Goal: Navigation & Orientation: Find specific page/section

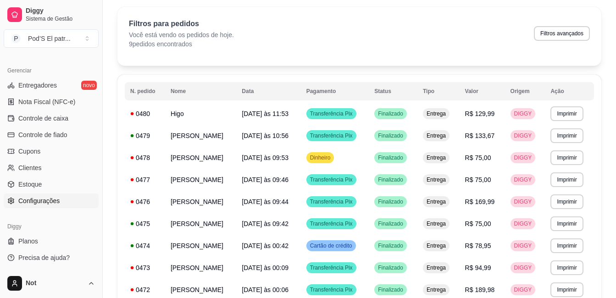
scroll to position [92, 0]
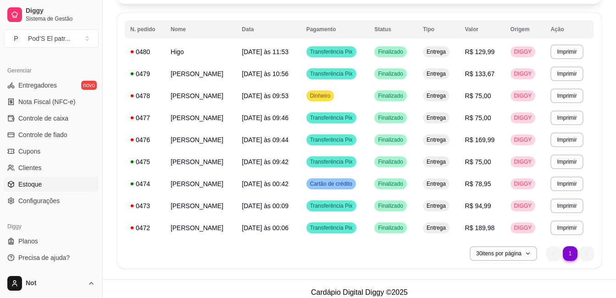
click at [33, 187] on span "Estoque" at bounding box center [29, 184] width 23 height 9
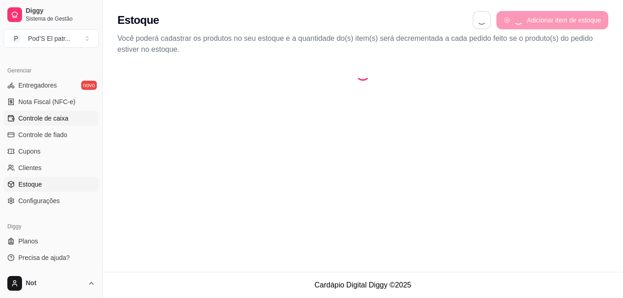
select select "QUANTITY_ORDER"
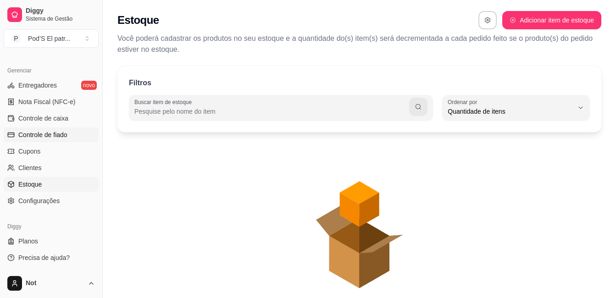
scroll to position [9, 0]
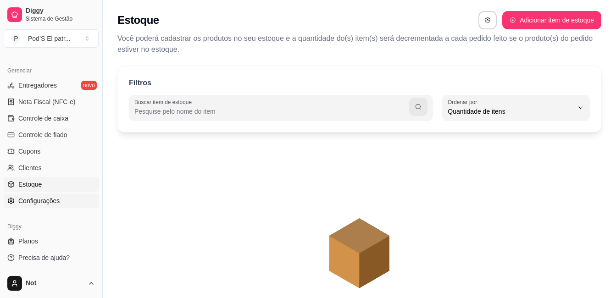
click at [30, 201] on span "Configurações" at bounding box center [38, 200] width 41 height 9
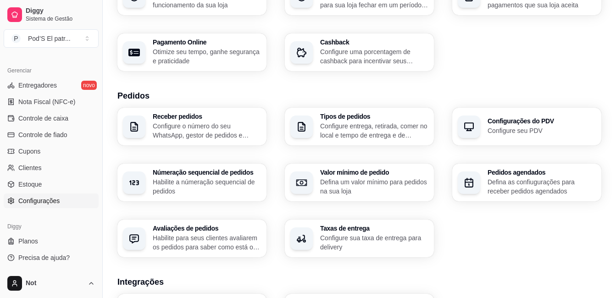
scroll to position [138, 0]
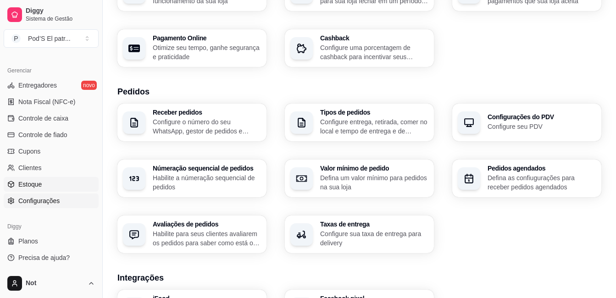
click at [23, 183] on span "Estoque" at bounding box center [29, 184] width 23 height 9
select select "QUANTITY_ORDER"
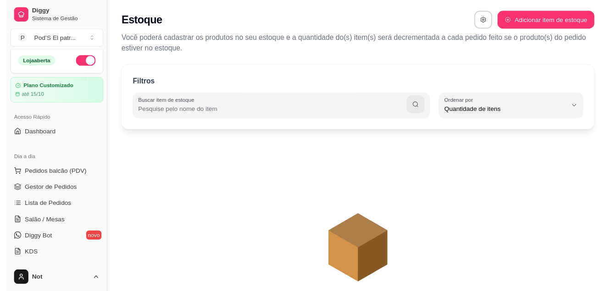
scroll to position [1, 0]
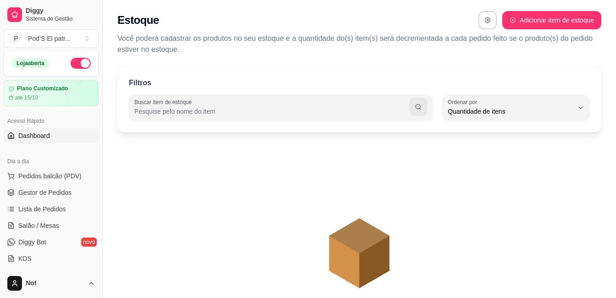
click at [70, 136] on link "Dashboard" at bounding box center [51, 135] width 95 height 15
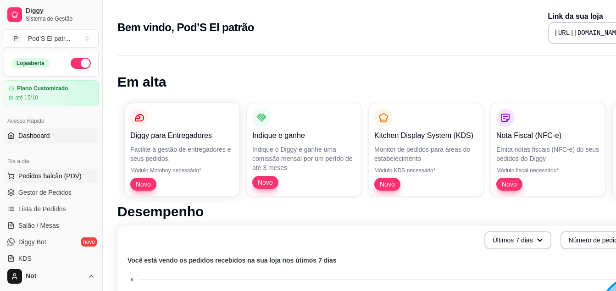
click at [70, 175] on span "Pedidos balcão (PDV)" at bounding box center [49, 176] width 63 height 9
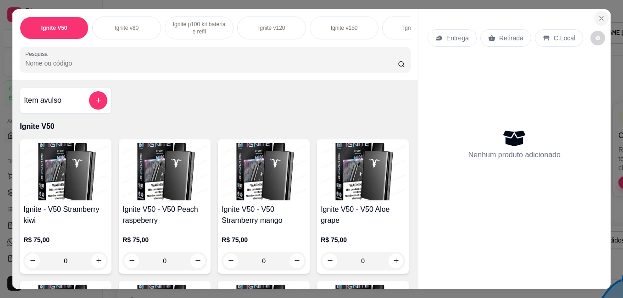
click at [601, 15] on icon "Close" at bounding box center [601, 18] width 7 height 7
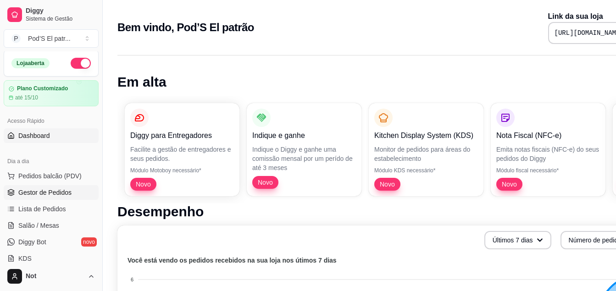
click at [51, 188] on span "Gestor de Pedidos" at bounding box center [44, 192] width 53 height 9
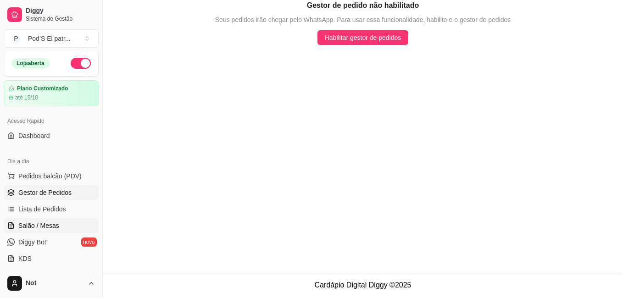
click at [29, 225] on span "Salão / Mesas" at bounding box center [38, 225] width 41 height 9
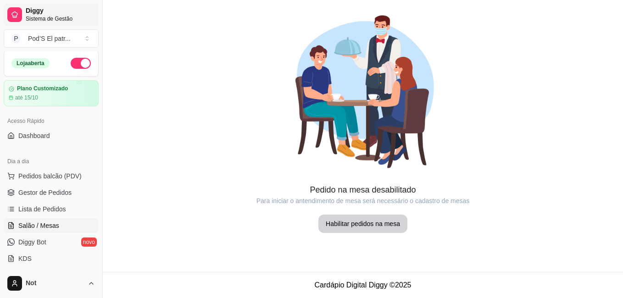
click at [33, 18] on span "Sistema de Gestão" at bounding box center [60, 18] width 69 height 7
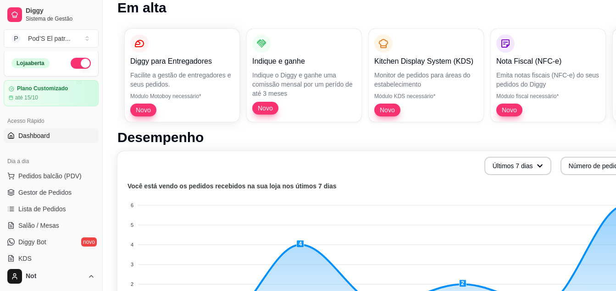
scroll to position [92, 0]
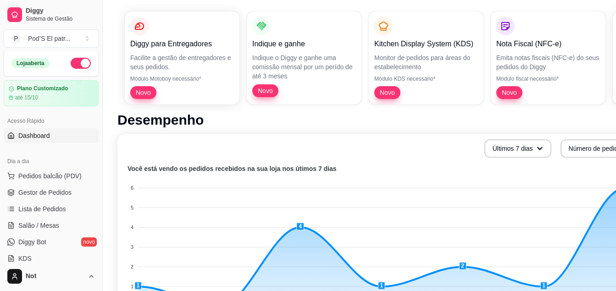
click at [28, 136] on span "Dashboard" at bounding box center [34, 135] width 32 height 9
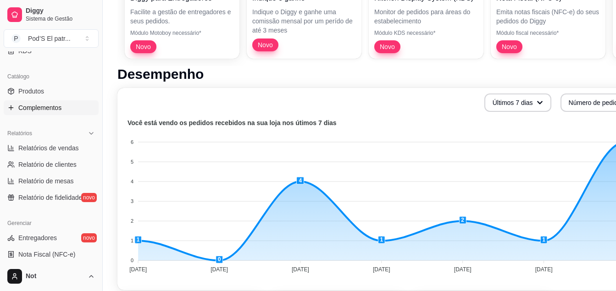
scroll to position [231, 0]
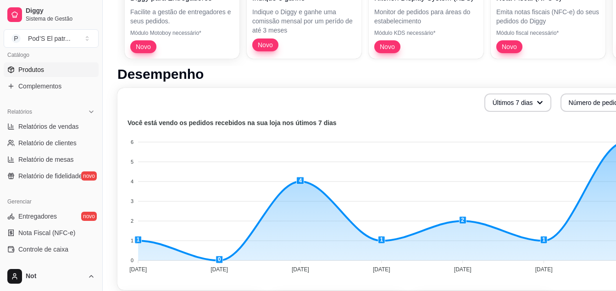
click at [30, 75] on link "Produtos" at bounding box center [51, 69] width 95 height 15
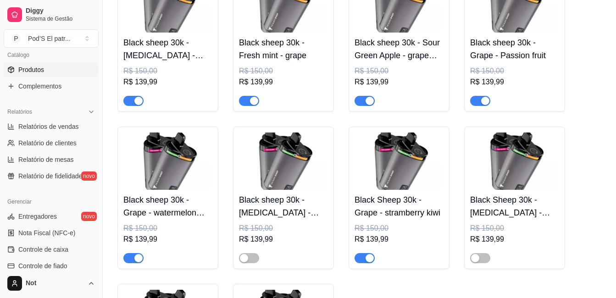
scroll to position [5368, 0]
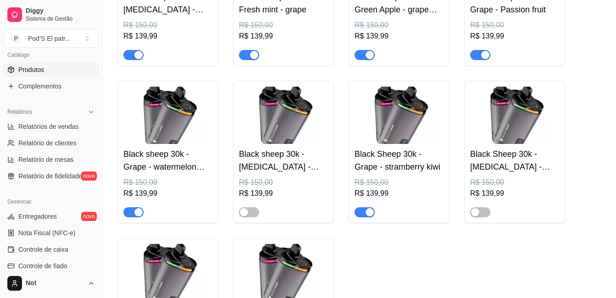
click at [486, 59] on div "button" at bounding box center [485, 55] width 8 height 8
click at [475, 59] on div "button" at bounding box center [475, 55] width 8 height 8
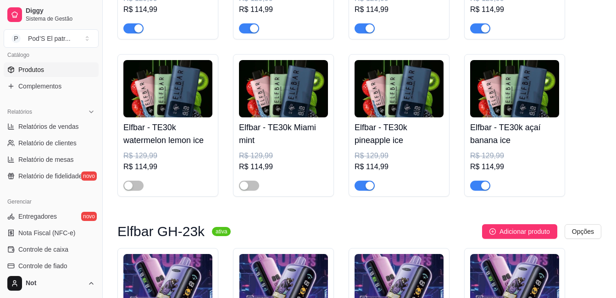
scroll to position [6606, 0]
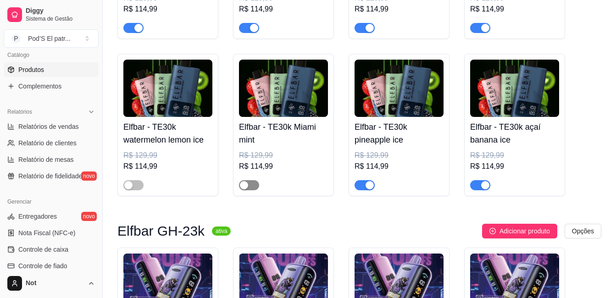
click at [245, 189] on div "button" at bounding box center [244, 185] width 8 height 8
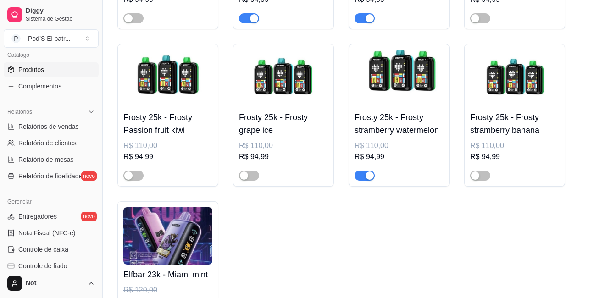
scroll to position [8717, 0]
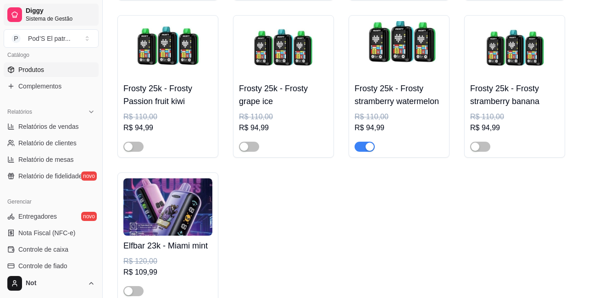
click at [54, 16] on span "Sistema de Gestão" at bounding box center [60, 18] width 69 height 7
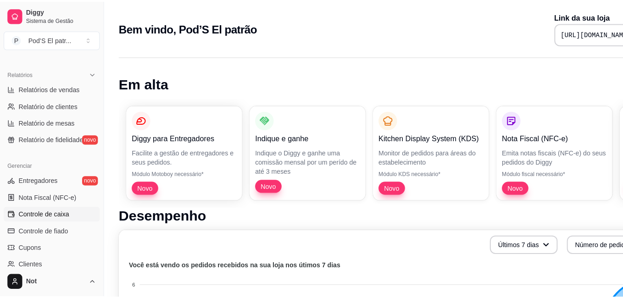
scroll to position [323, 0]
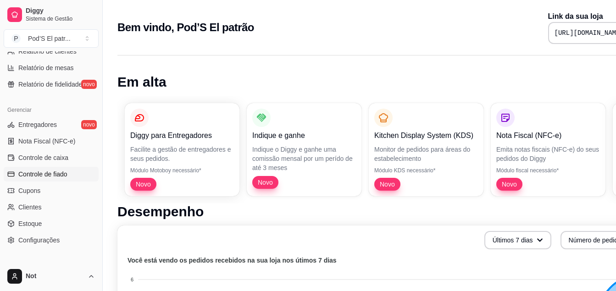
click at [41, 175] on span "Controle de fiado" at bounding box center [42, 174] width 49 height 9
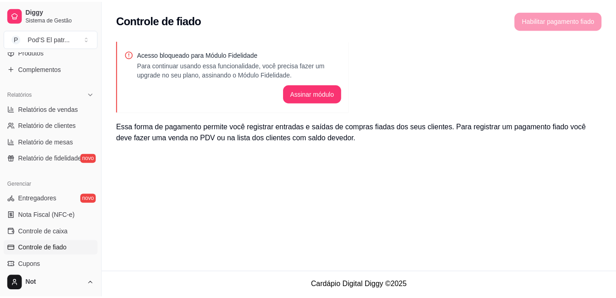
scroll to position [185, 0]
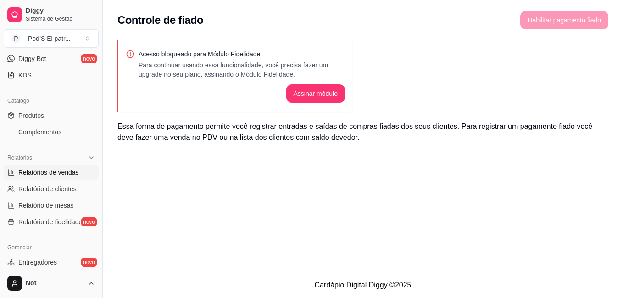
click at [49, 174] on span "Relatórios de vendas" at bounding box center [48, 172] width 61 height 9
select select "ALL"
select select "0"
